Goal: Find specific page/section: Find specific page/section

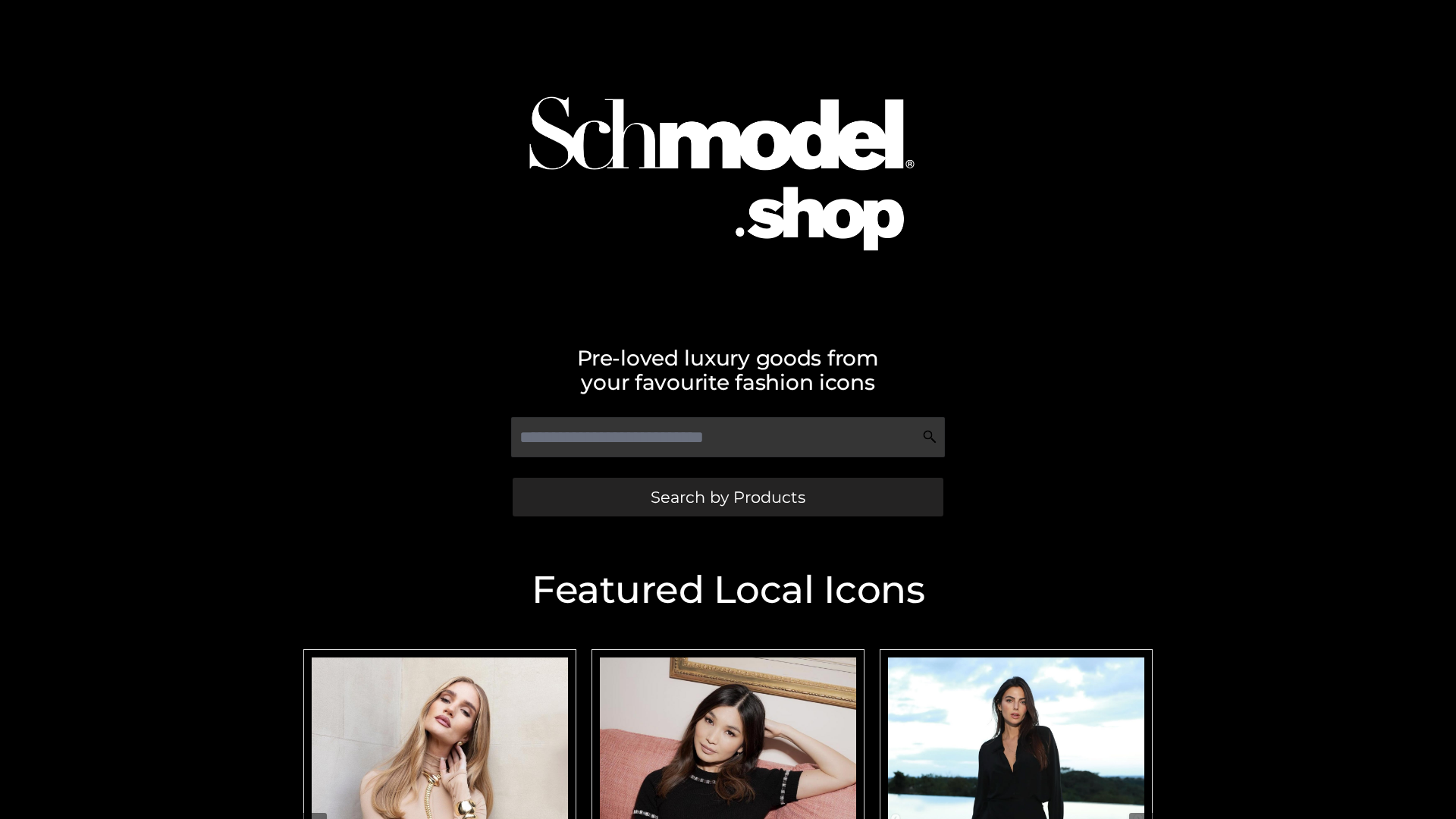
click at [728, 496] on span "Search by Products" at bounding box center [728, 496] width 155 height 16
